Goal: Task Accomplishment & Management: Use online tool/utility

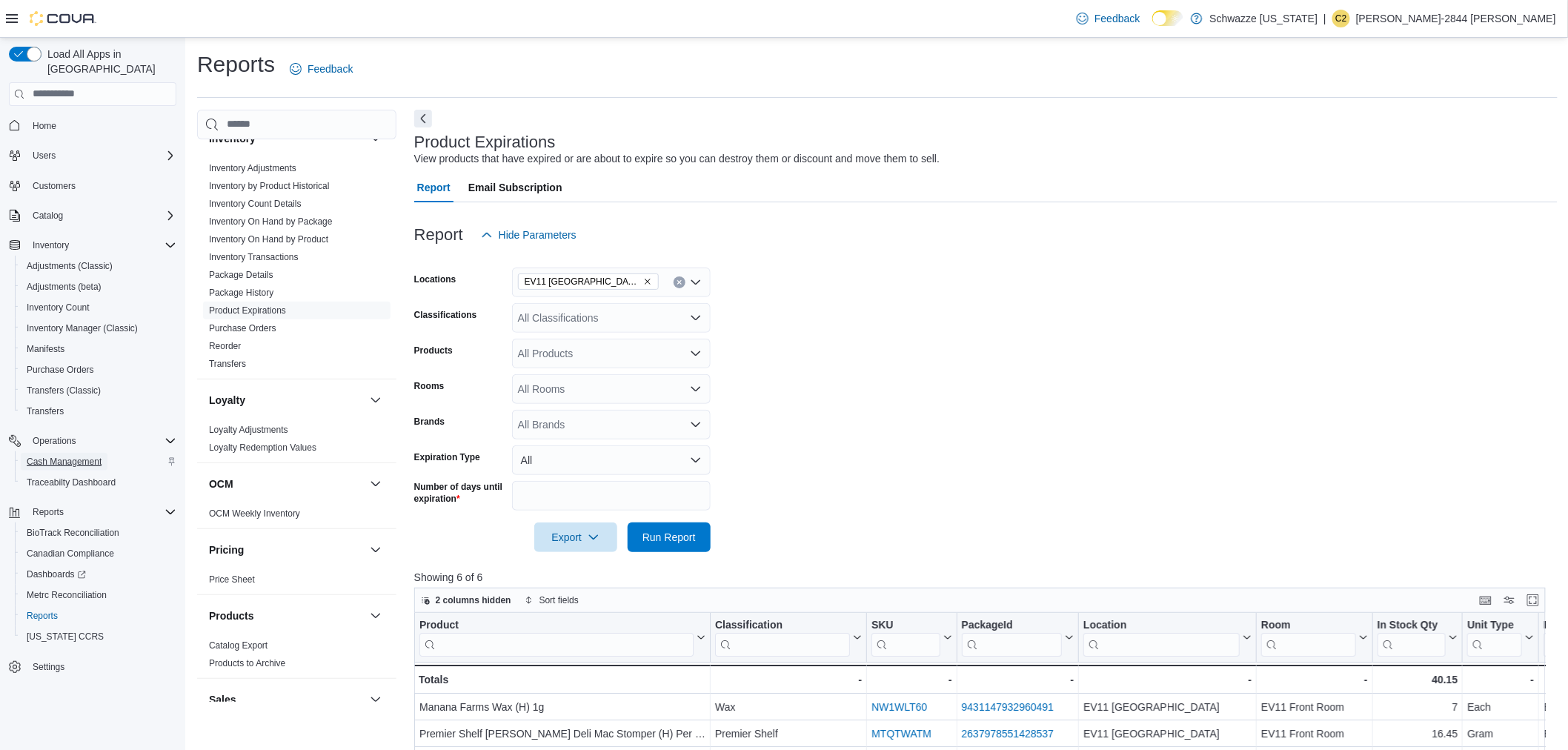
click at [77, 453] on span "Cash Management" at bounding box center [64, 462] width 75 height 18
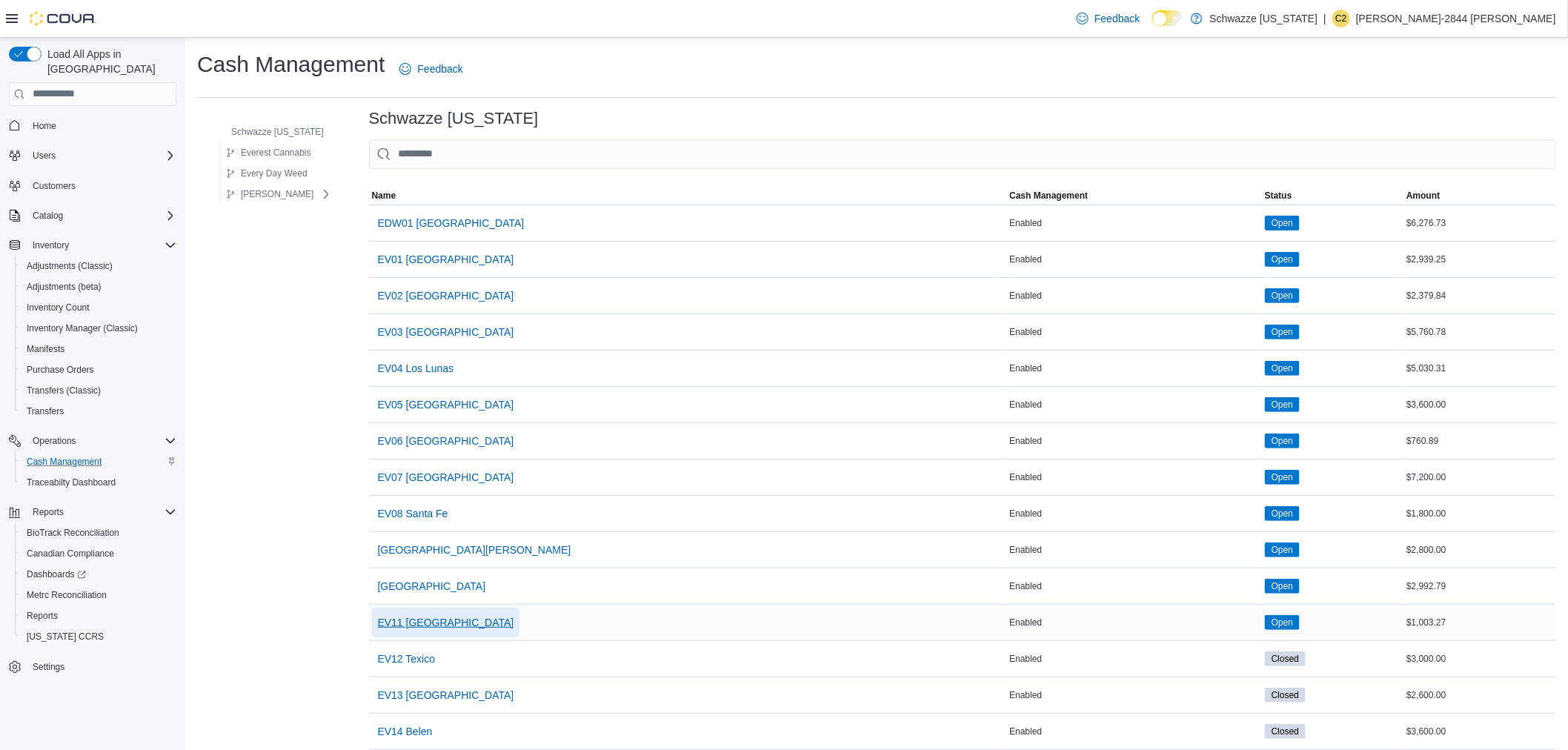
click at [412, 618] on span "EV11 [GEOGRAPHIC_DATA]" at bounding box center [446, 622] width 136 height 15
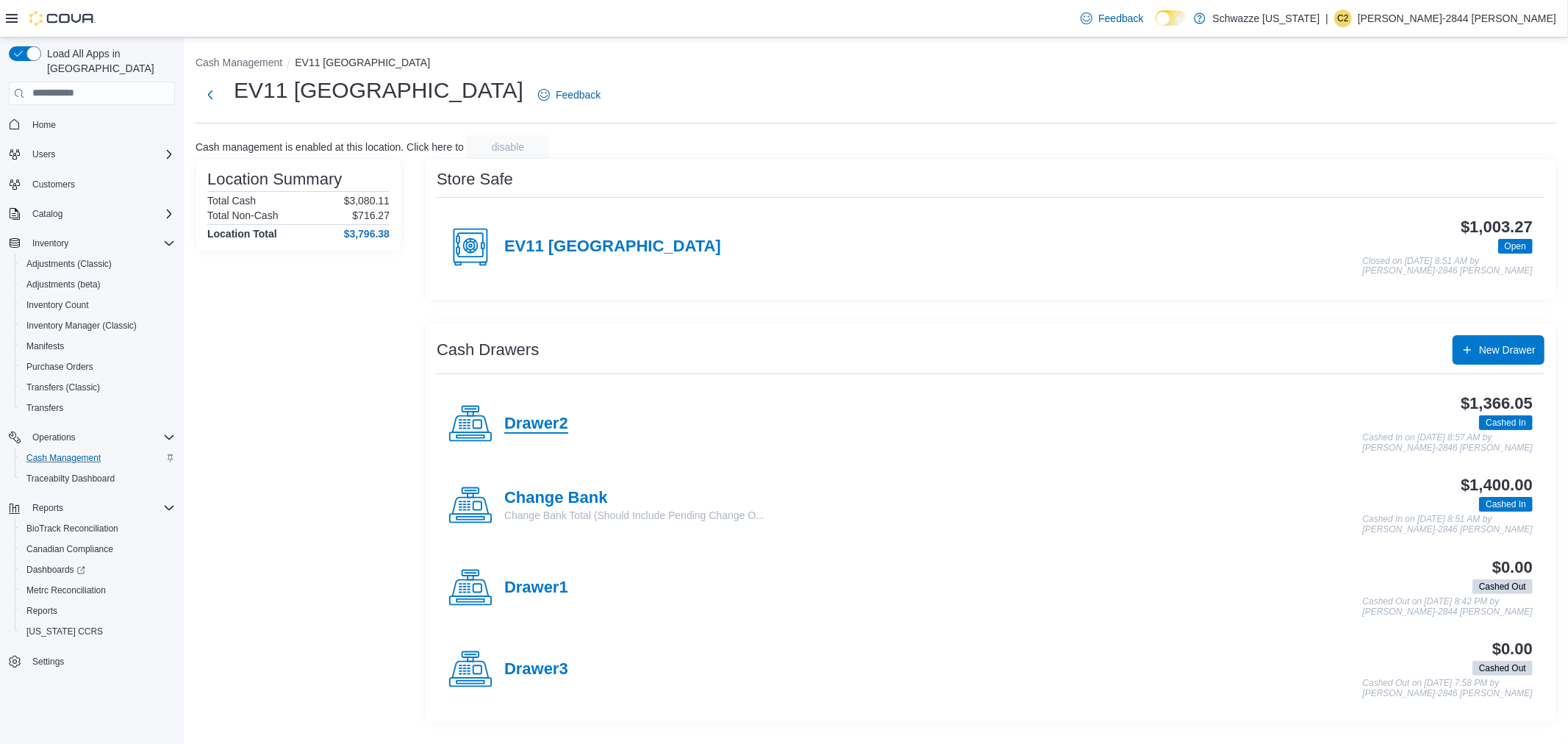
click at [520, 416] on h4 "Drawer2" at bounding box center [536, 424] width 64 height 19
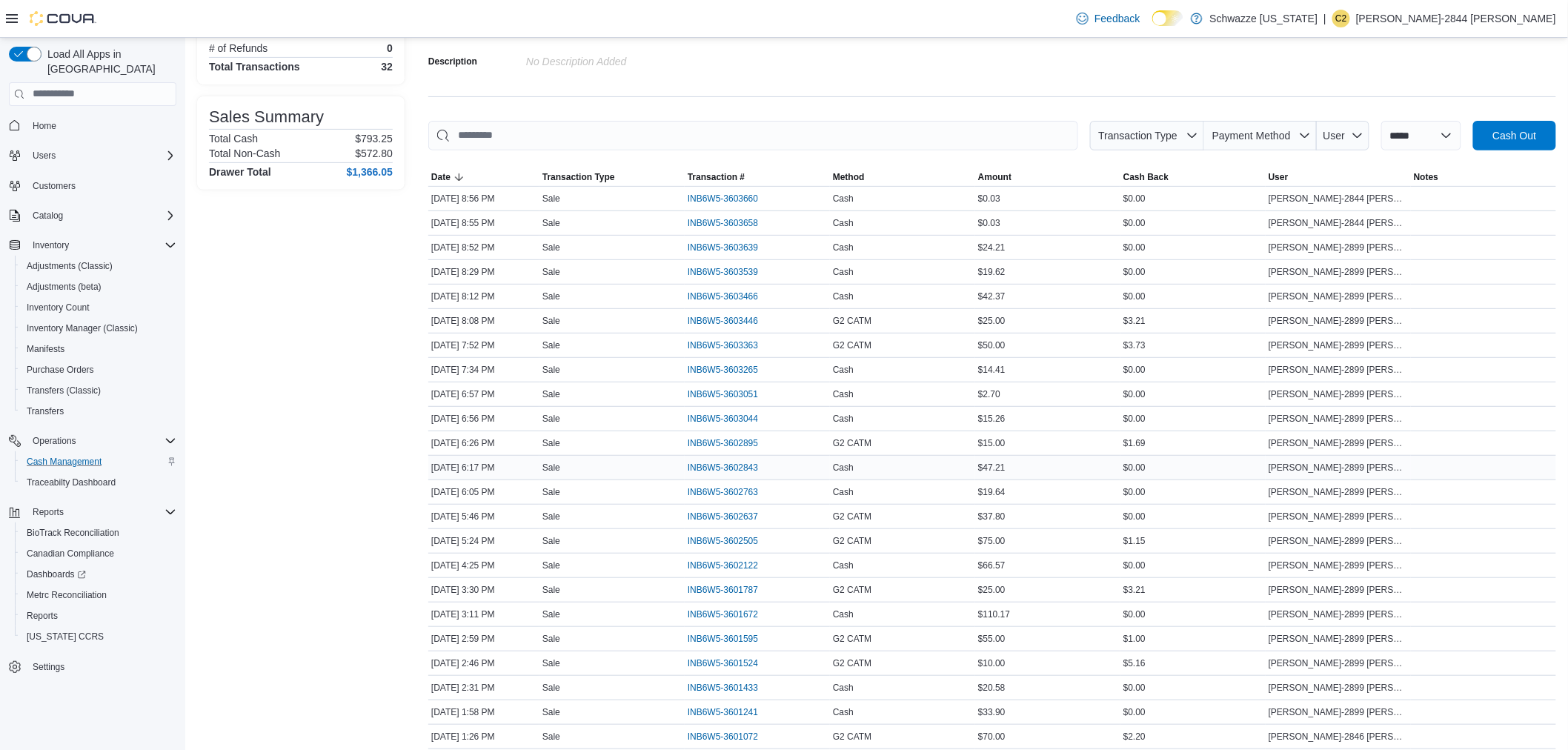
scroll to position [165, 0]
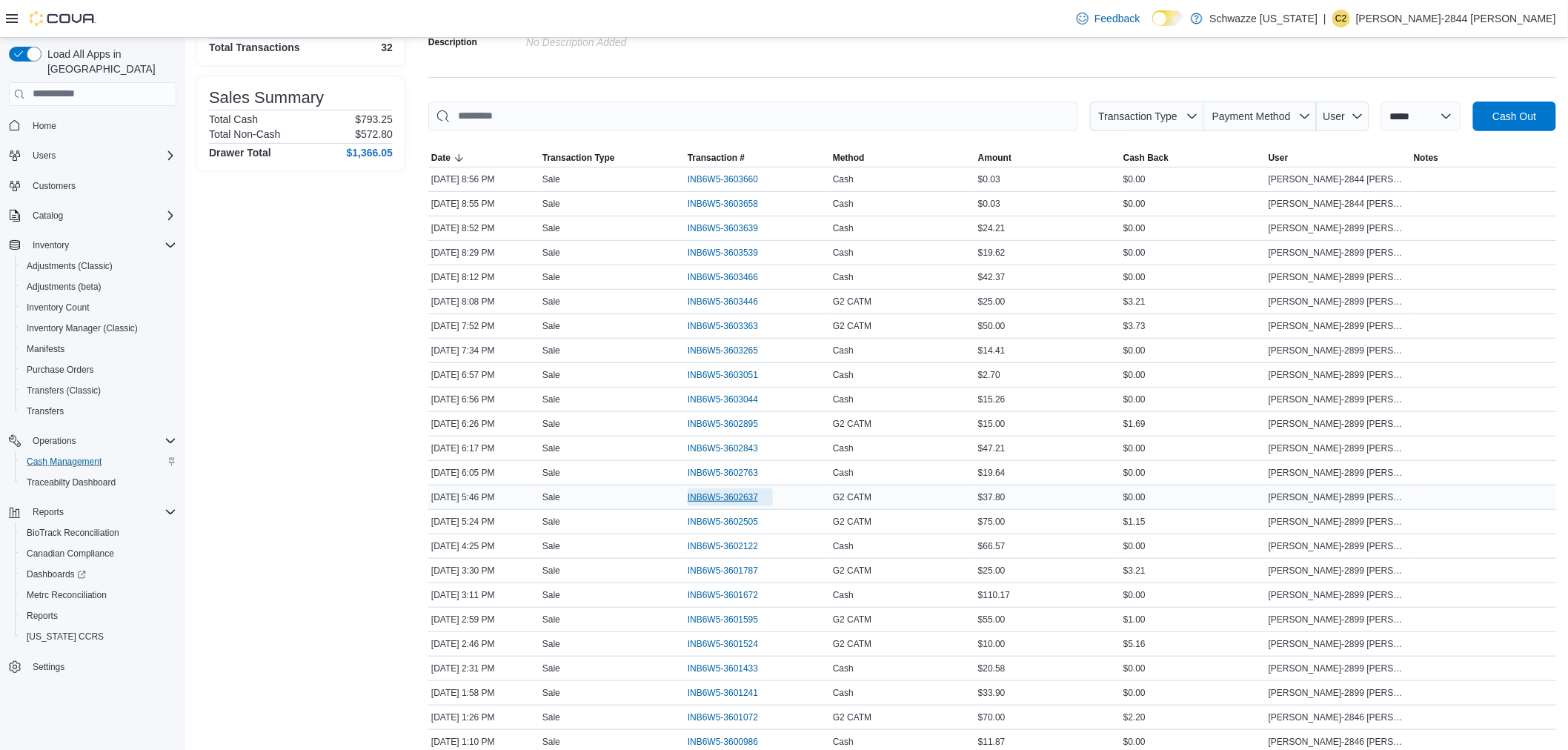
click at [739, 493] on span "INB6W5-3602637" at bounding box center [723, 497] width 71 height 12
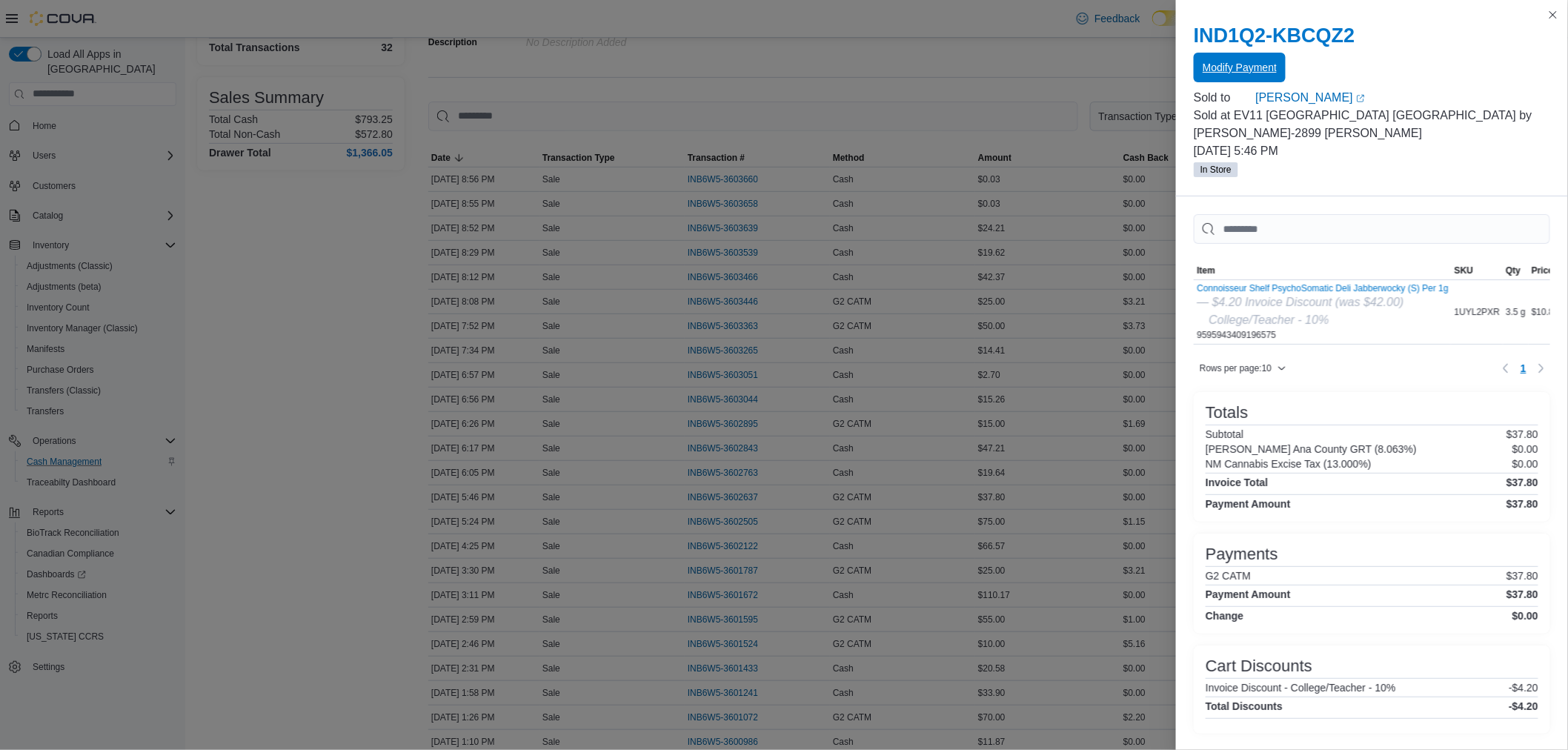
click at [1248, 64] on span "Modify Payment" at bounding box center [1240, 67] width 74 height 15
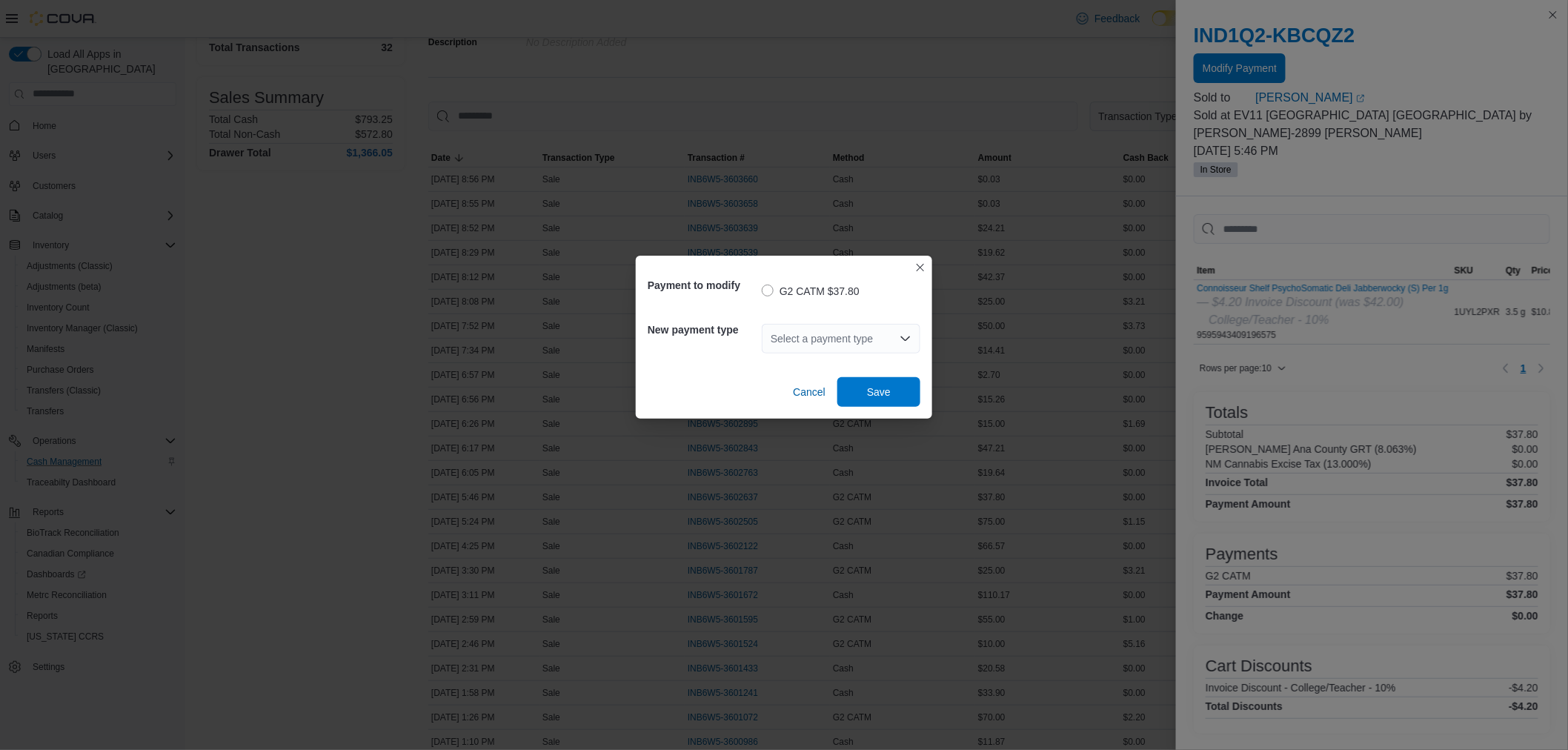
click at [833, 346] on div "Select a payment type" at bounding box center [841, 339] width 159 height 30
click at [968, 80] on div "Payment to modify G2 CATM $37.80 New payment type Select a payment type Combo b…" at bounding box center [784, 375] width 1568 height 750
click at [810, 400] on span "Cancel" at bounding box center [809, 392] width 32 height 30
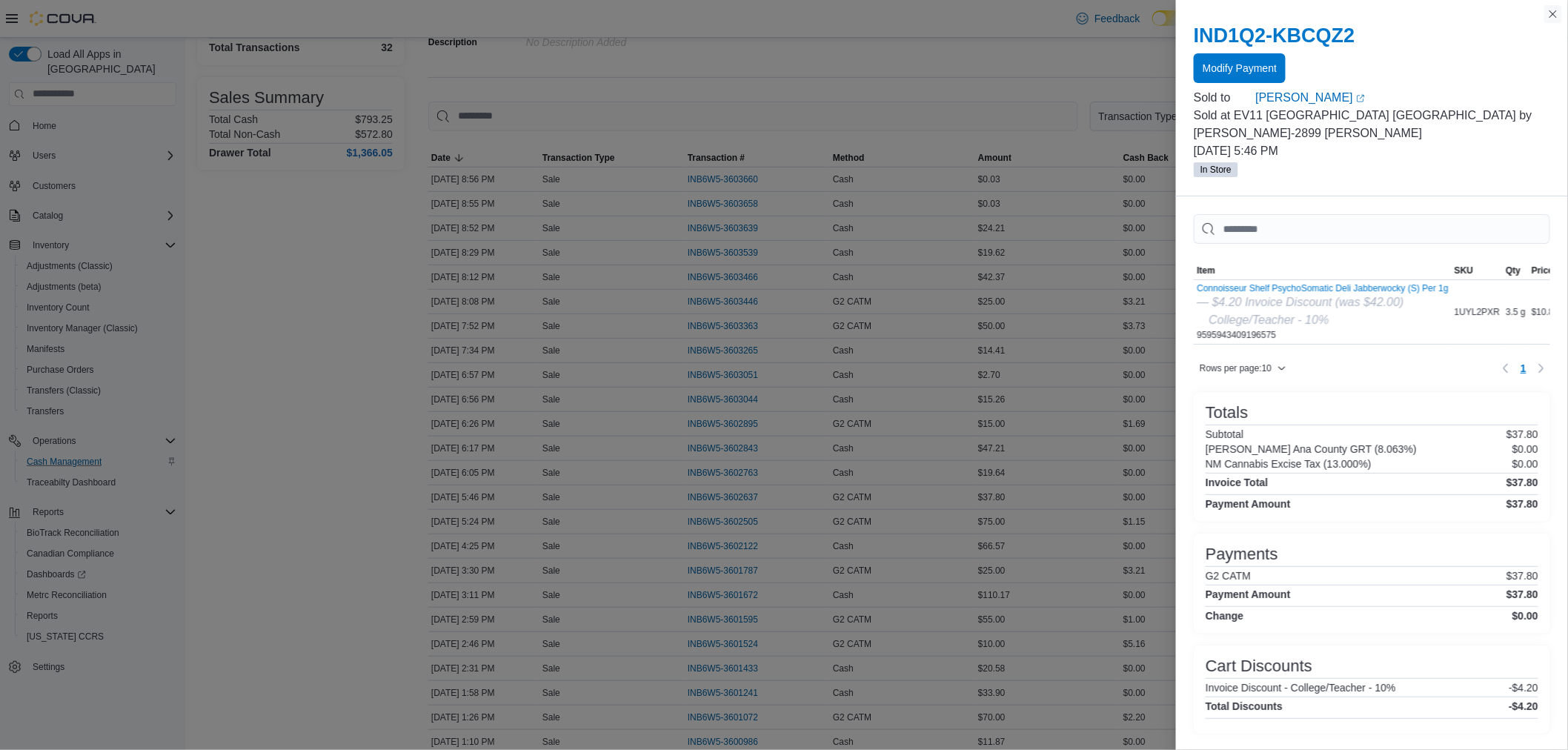
click at [1549, 17] on button "Close this dialog" at bounding box center [1553, 14] width 18 height 18
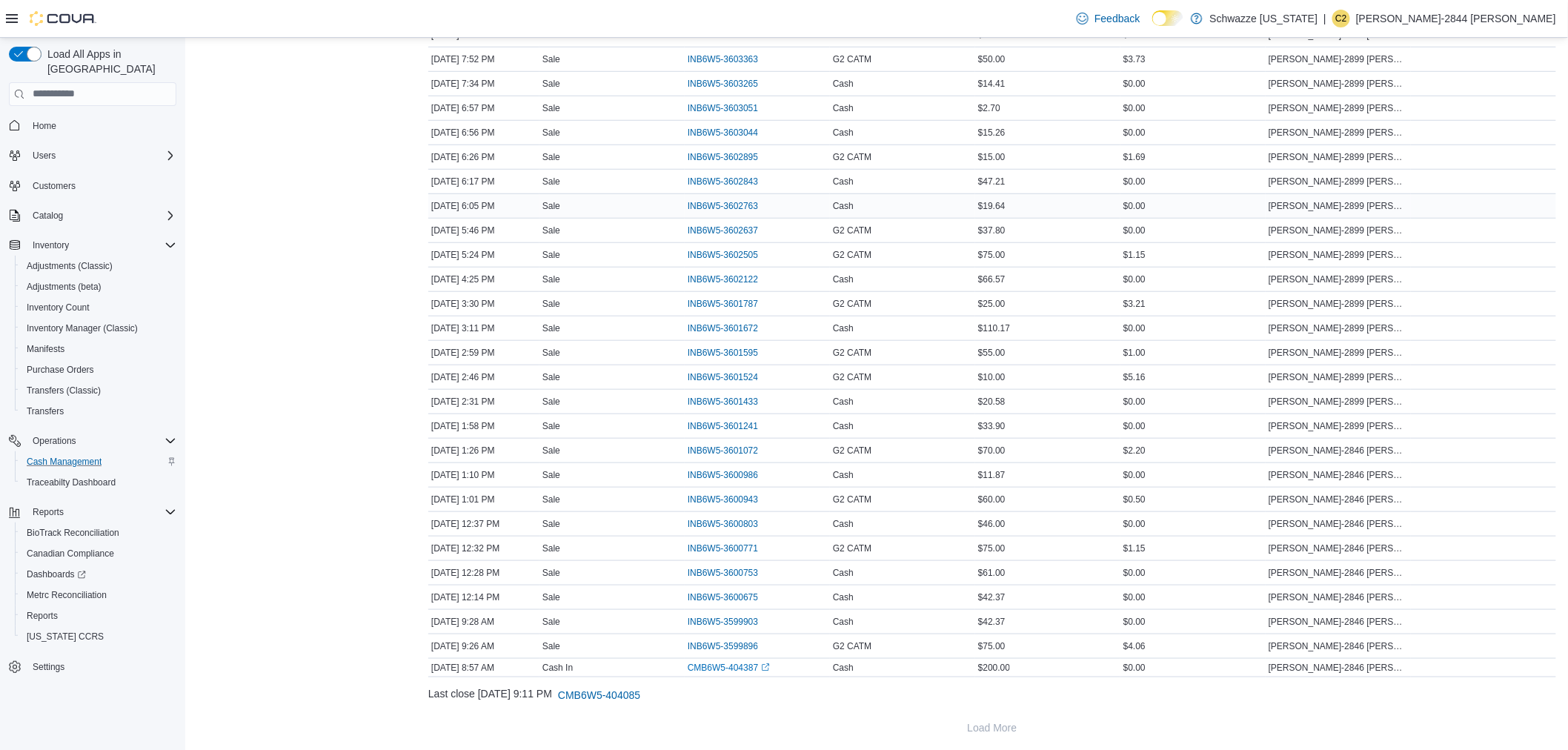
scroll to position [438, 0]
click at [727, 418] on span "INB6W5-3601241" at bounding box center [723, 422] width 71 height 12
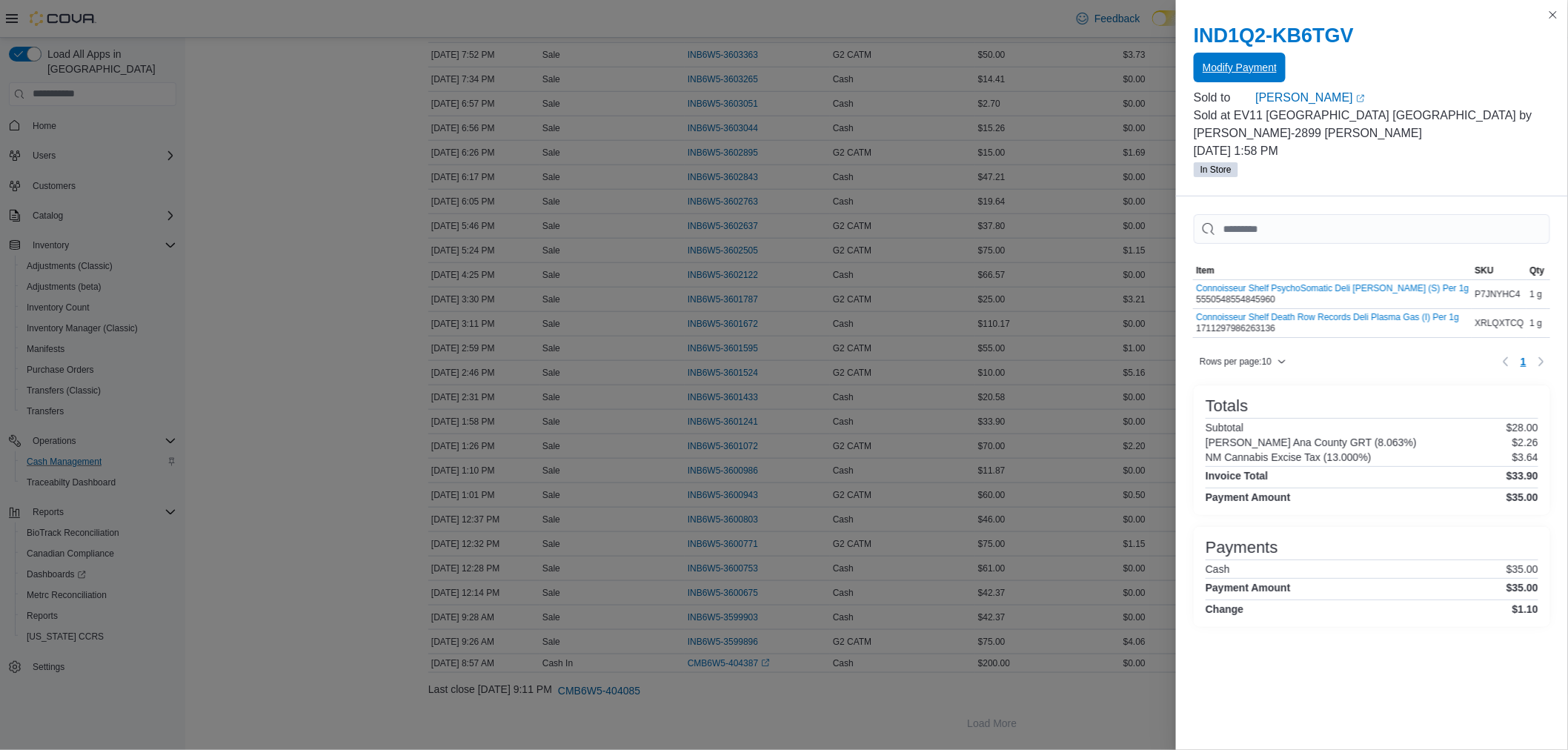
click at [1216, 64] on span "Modify Payment" at bounding box center [1240, 67] width 74 height 15
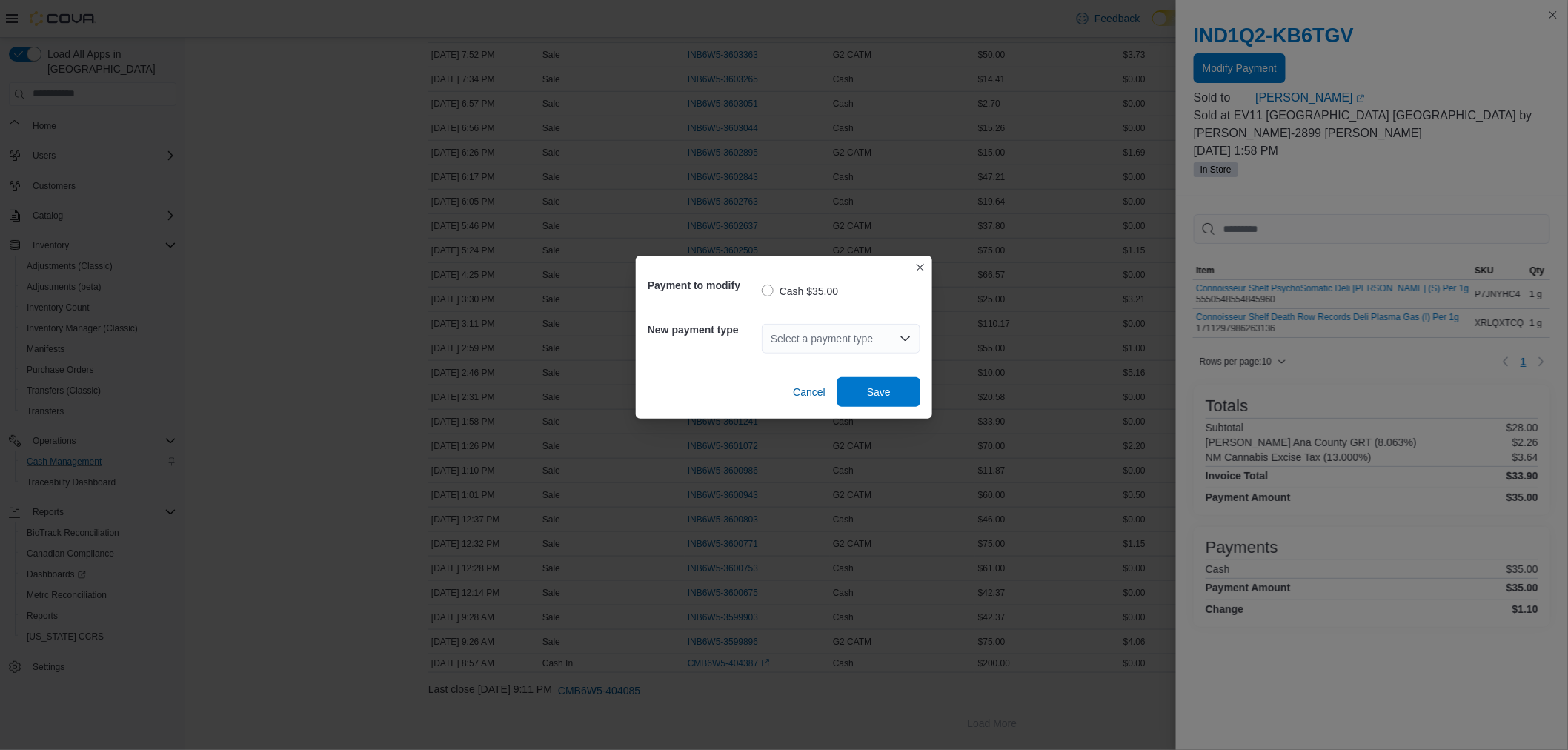
click at [812, 346] on div "Select a payment type" at bounding box center [841, 339] width 159 height 30
click at [804, 382] on span "G2 CATM" at bounding box center [850, 387] width 123 height 15
click at [862, 390] on span "Save" at bounding box center [879, 391] width 65 height 30
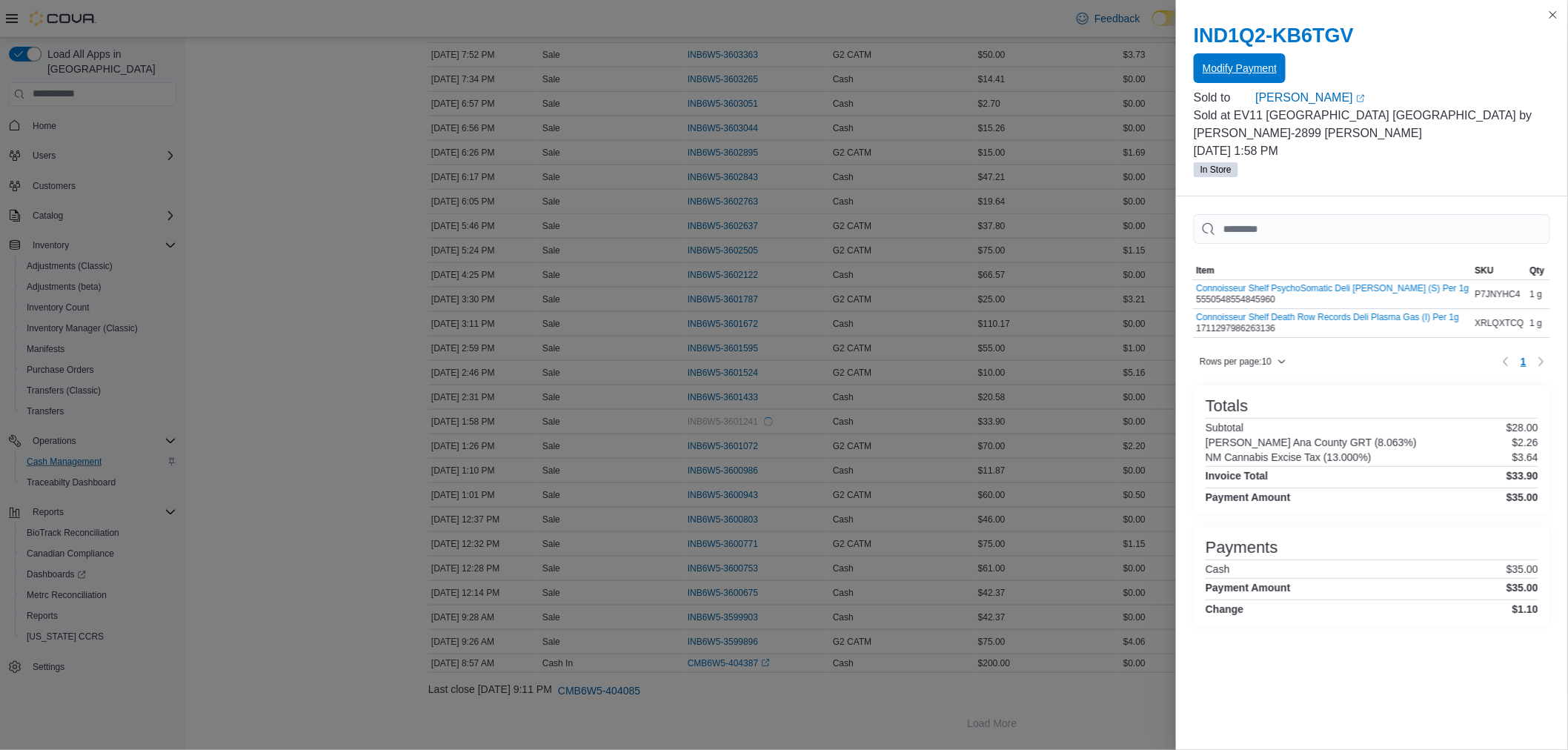
scroll to position [0, 0]
click at [1553, 15] on button "Close this dialog" at bounding box center [1553, 15] width 18 height 18
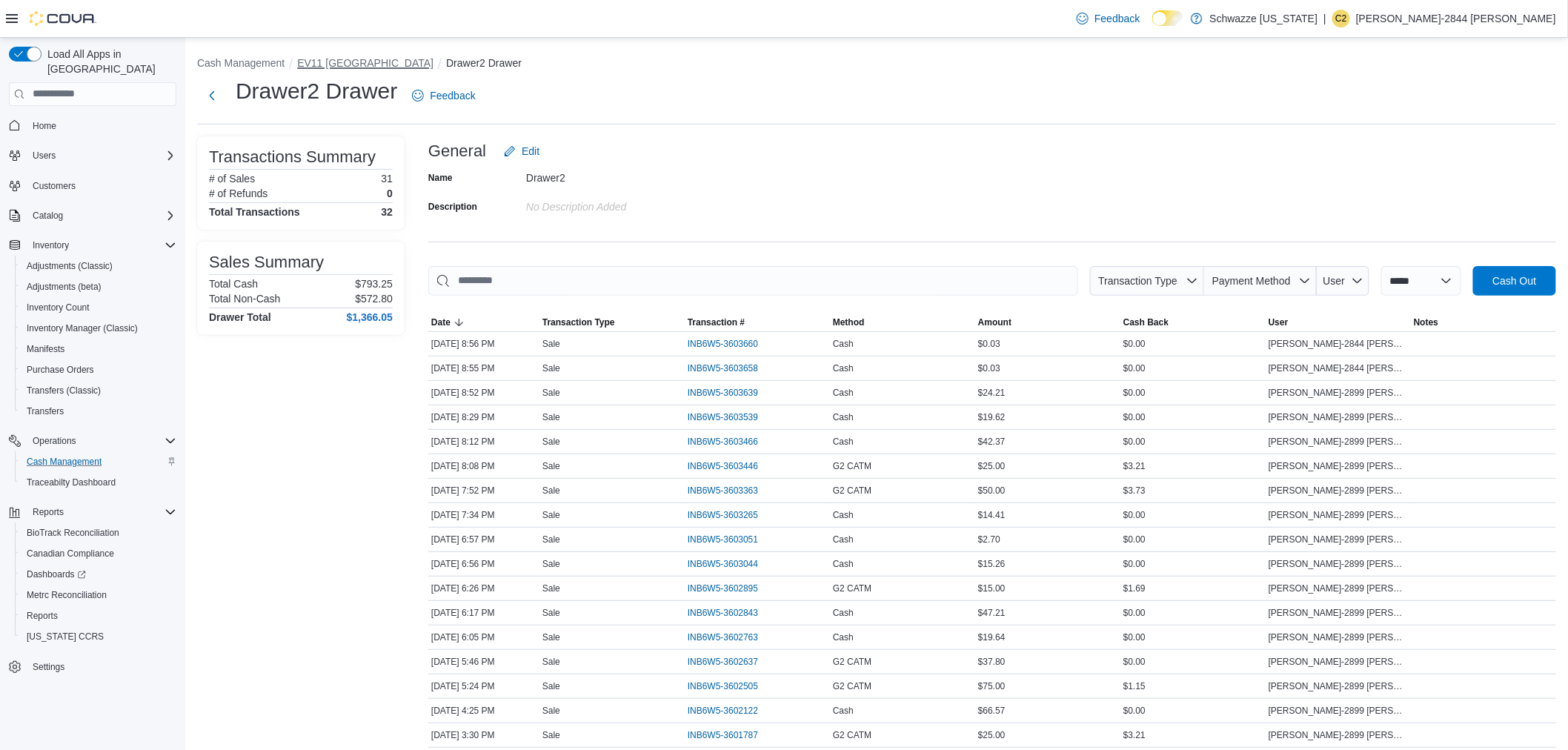
click at [398, 61] on button "EV11 [GEOGRAPHIC_DATA]" at bounding box center [365, 63] width 136 height 12
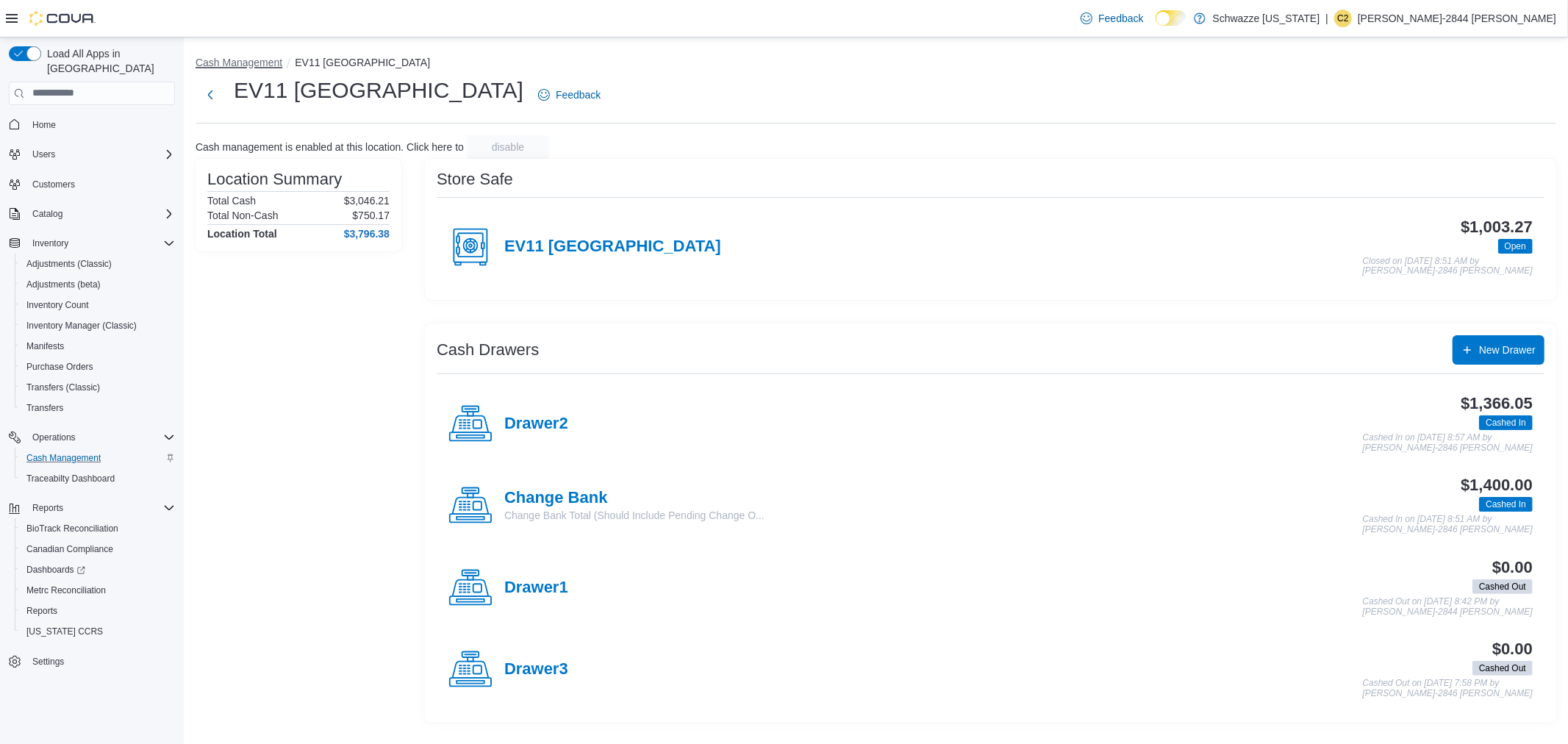
click at [231, 64] on button "Cash Management" at bounding box center [239, 63] width 87 height 12
